Goal: Entertainment & Leisure: Consume media (video, audio)

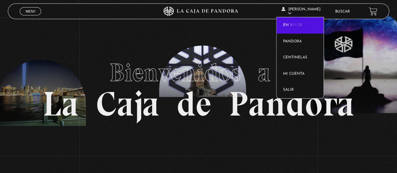
click at [297, 25] on link "En vivos" at bounding box center [300, 25] width 47 height 16
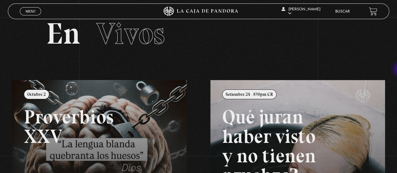
scroll to position [7, 0]
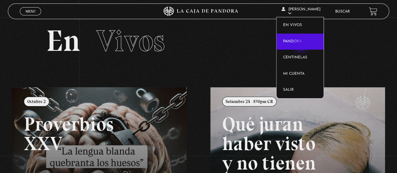
click at [301, 45] on link "Pandora" at bounding box center [300, 42] width 47 height 16
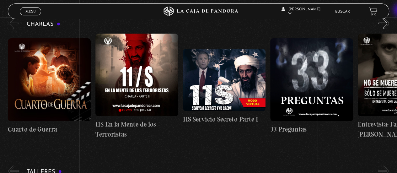
scroll to position [116, 0]
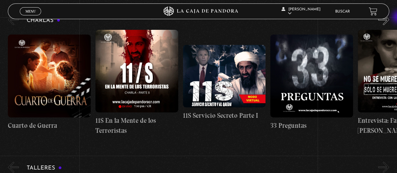
drag, startPoint x: 400, startPoint y: 11, endPoint x: 399, endPoint y: 18, distance: 7.0
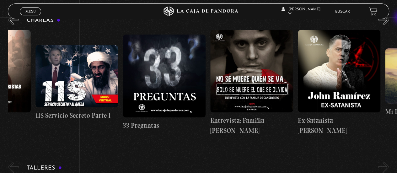
scroll to position [93, 0]
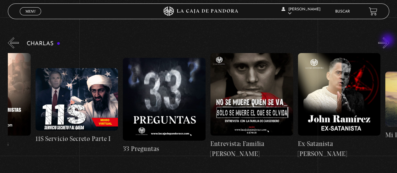
click at [388, 41] on button "»" at bounding box center [383, 42] width 11 height 11
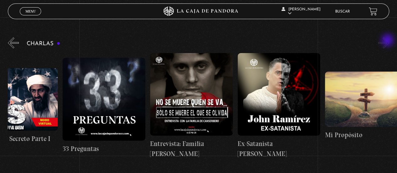
scroll to position [0, 218]
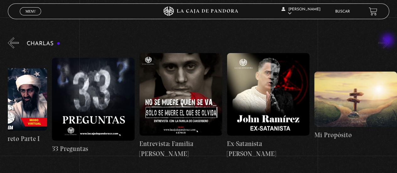
click at [388, 41] on button "»" at bounding box center [383, 42] width 11 height 11
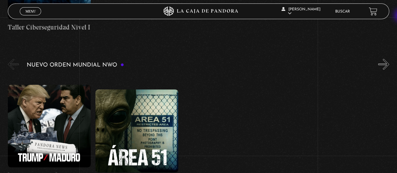
scroll to position [409, 0]
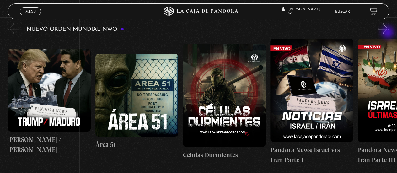
click at [389, 33] on button "»" at bounding box center [383, 28] width 11 height 11
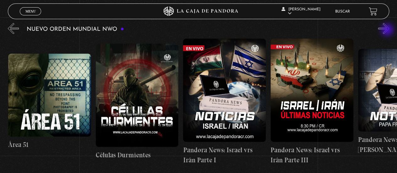
click at [388, 30] on button "»" at bounding box center [383, 28] width 11 height 11
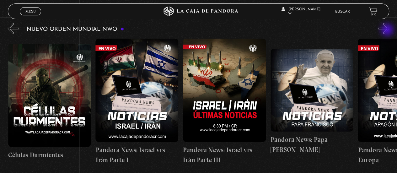
click at [388, 30] on button "»" at bounding box center [383, 28] width 11 height 11
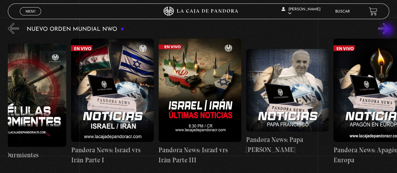
click at [388, 30] on button "»" at bounding box center [383, 28] width 11 height 11
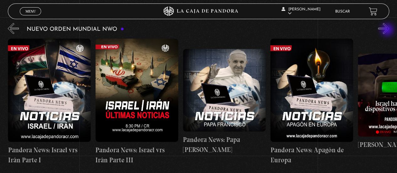
click at [388, 30] on button "»" at bounding box center [383, 28] width 11 height 11
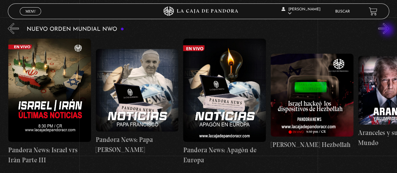
click at [388, 30] on button "»" at bounding box center [383, 28] width 11 height 11
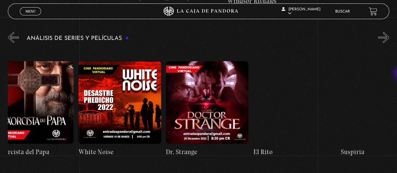
scroll to position [0, 543]
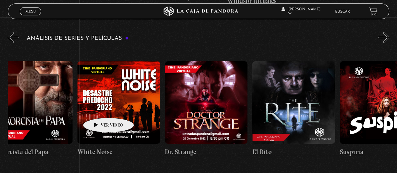
click at [99, 108] on figure at bounding box center [118, 102] width 83 height 83
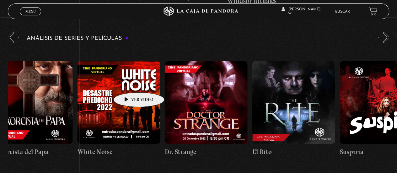
click at [129, 83] on figure at bounding box center [118, 102] width 83 height 83
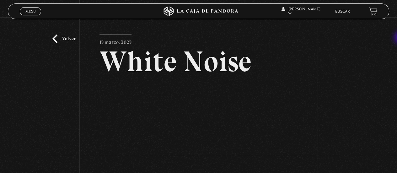
scroll to position [40, 0]
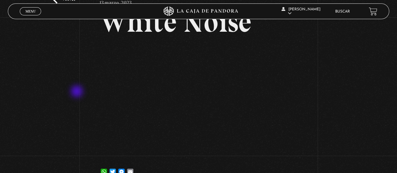
click at [78, 92] on div "Volver 13 marzo, 2023 White Noise WhatsApp Twitter Messenger Email" at bounding box center [198, 82] width 397 height 208
click at [76, 99] on div "Volver 13 marzo, 2023 White Noise WhatsApp Twitter Messenger Email" at bounding box center [198, 82] width 397 height 208
